Goal: Navigation & Orientation: Find specific page/section

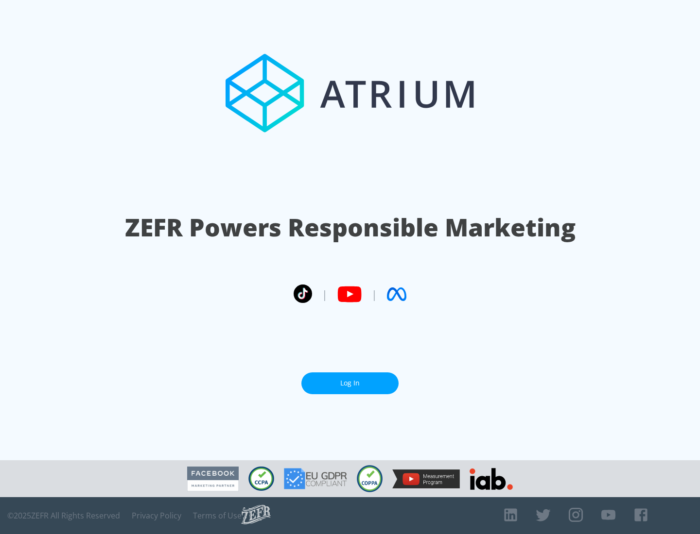
click at [350, 379] on link "Log In" at bounding box center [349, 384] width 97 height 22
